Goal: Transaction & Acquisition: Purchase product/service

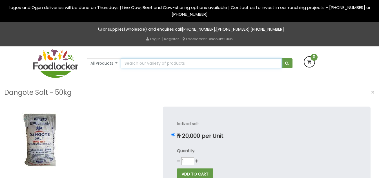
click at [189, 65] on input "text" at bounding box center [201, 63] width 161 height 10
type input "D"
type input "Salt"
click at [282, 58] on button "submit" at bounding box center [287, 63] width 11 height 10
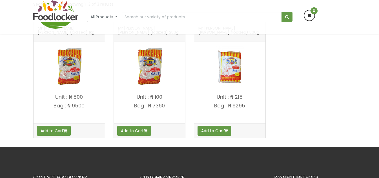
scroll to position [28, 0]
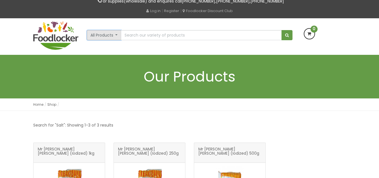
click at [115, 35] on button "All Products" at bounding box center [104, 35] width 35 height 10
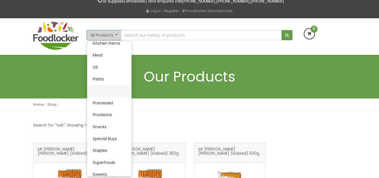
scroll to position [142, 0]
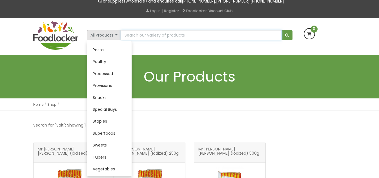
click at [149, 35] on input "text" at bounding box center [201, 35] width 161 height 10
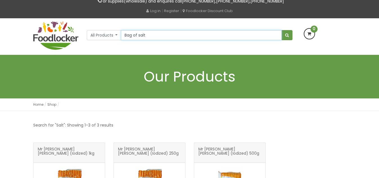
type input "Bag of salt"
click at [282, 30] on button "submit" at bounding box center [287, 35] width 11 height 10
